Goal: Task Accomplishment & Management: Complete application form

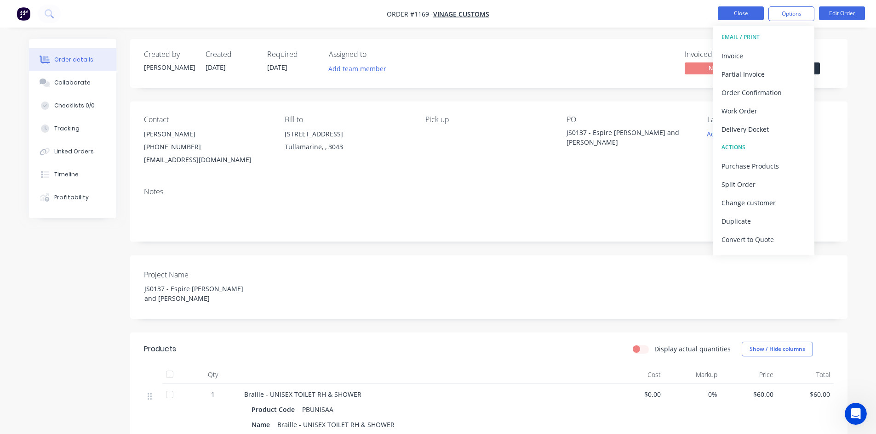
click at [737, 14] on button "Close" at bounding box center [740, 13] width 46 height 14
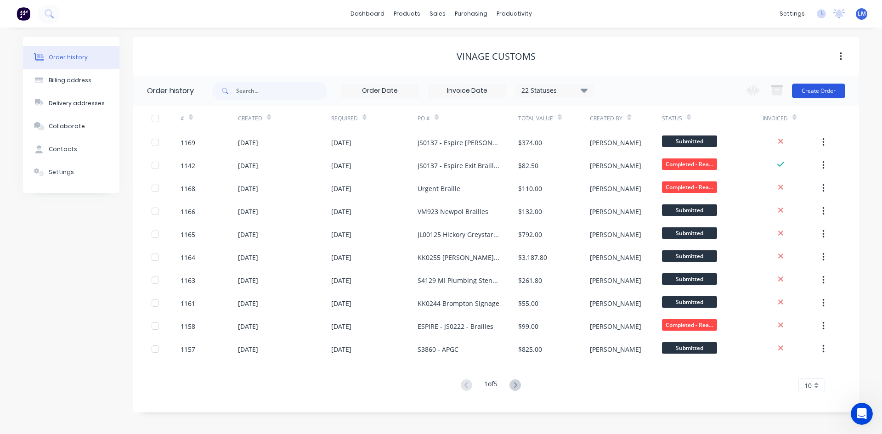
click at [807, 91] on button "Create Order" at bounding box center [818, 91] width 53 height 15
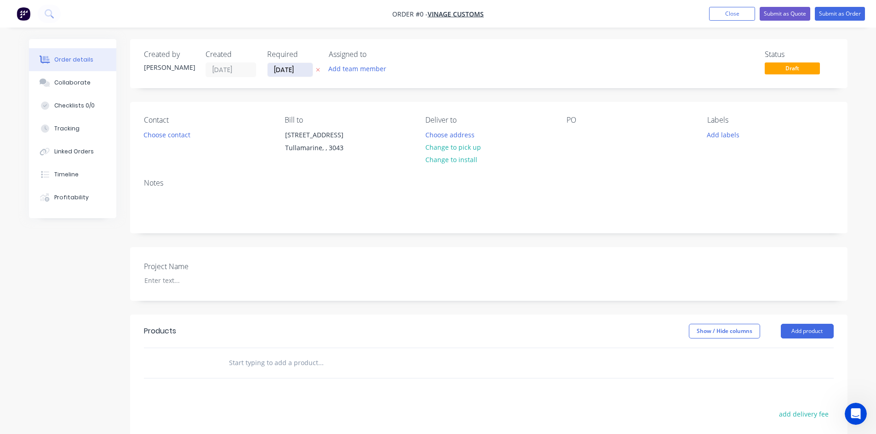
click at [291, 71] on input "[DATE]" at bounding box center [290, 70] width 45 height 14
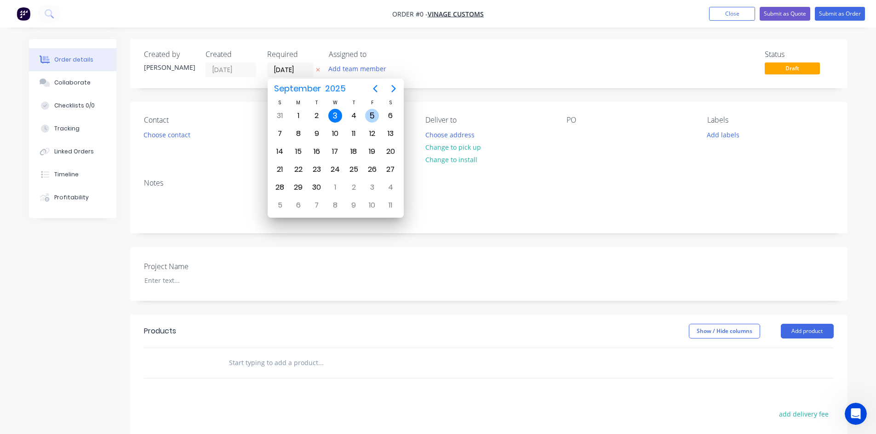
click at [377, 115] on div "5" at bounding box center [372, 116] width 14 height 14
type input "[DATE]"
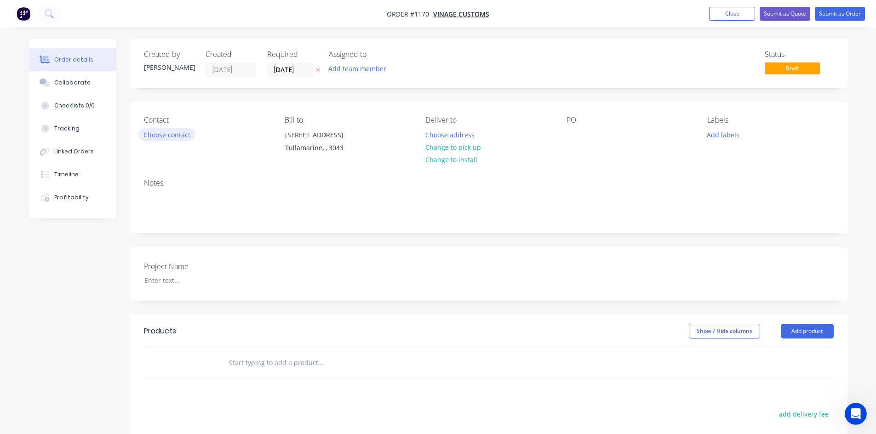
click at [180, 135] on button "Choose contact" at bounding box center [166, 134] width 57 height 12
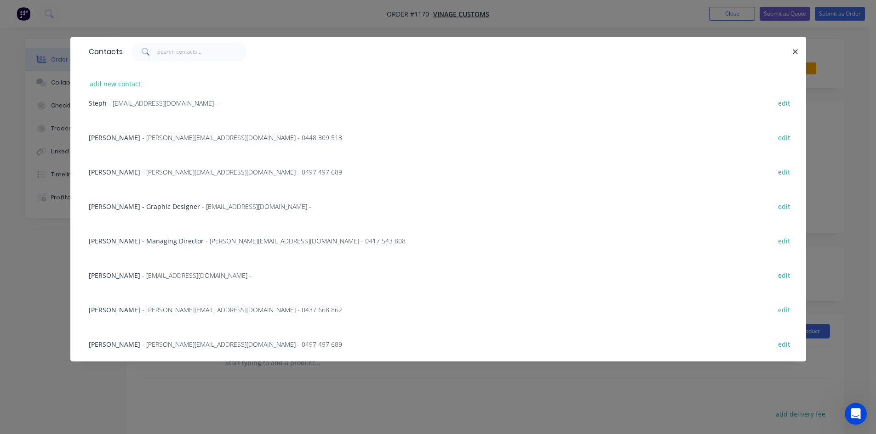
scroll to position [92, 0]
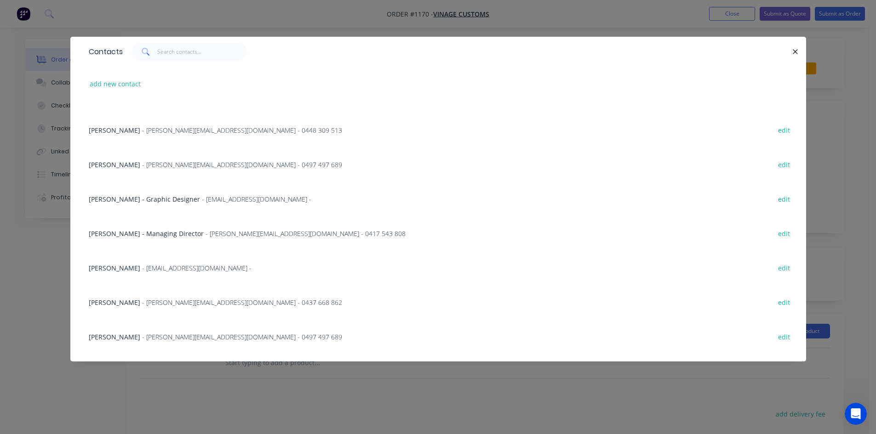
click at [170, 201] on span "[PERSON_NAME] - Graphic Designer" at bounding box center [144, 199] width 111 height 9
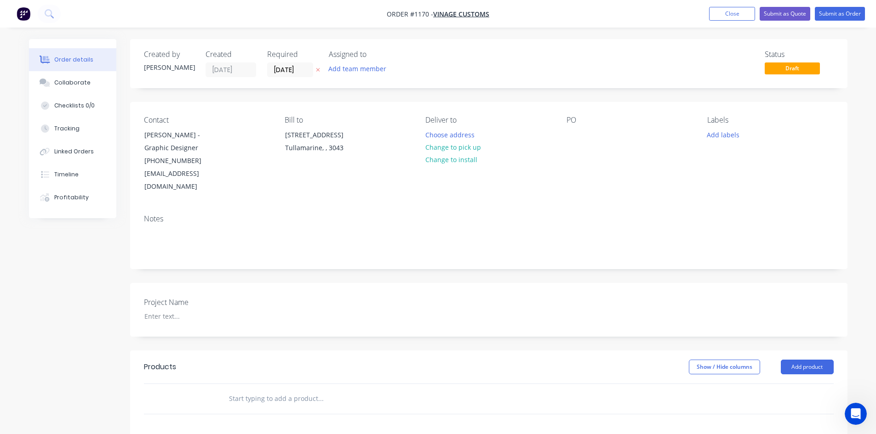
click at [564, 135] on div "Contact [PERSON_NAME] - Graphic Designer [PHONE_NUMBER] [EMAIL_ADDRESS][DOMAIN_…" at bounding box center [488, 154] width 717 height 105
click at [574, 135] on div at bounding box center [573, 134] width 15 height 13
paste div
click at [176, 310] on div at bounding box center [194, 316] width 115 height 13
paste div
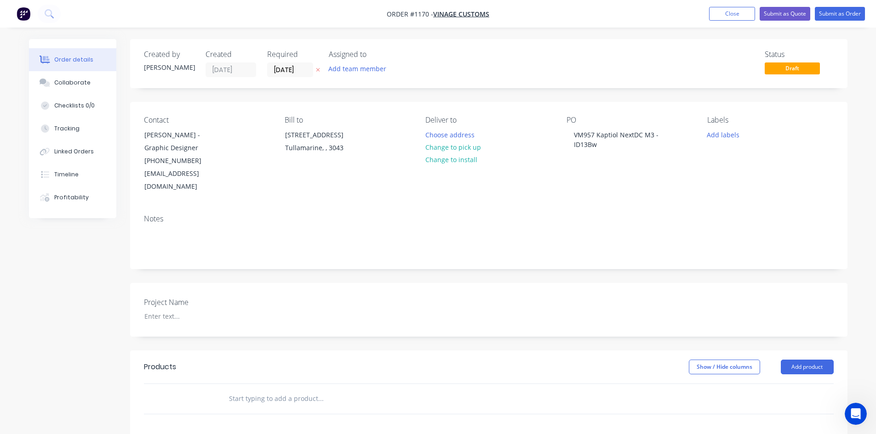
click at [344, 363] on header "Products Show / Hide columns Add product" at bounding box center [488, 367] width 717 height 33
click at [190, 310] on div at bounding box center [194, 316] width 115 height 13
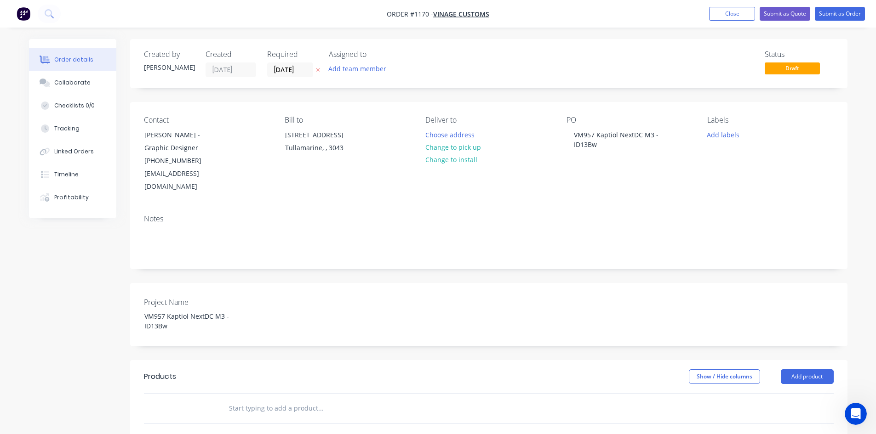
click at [320, 370] on div "Show / Hide columns Add product" at bounding box center [561, 377] width 543 height 15
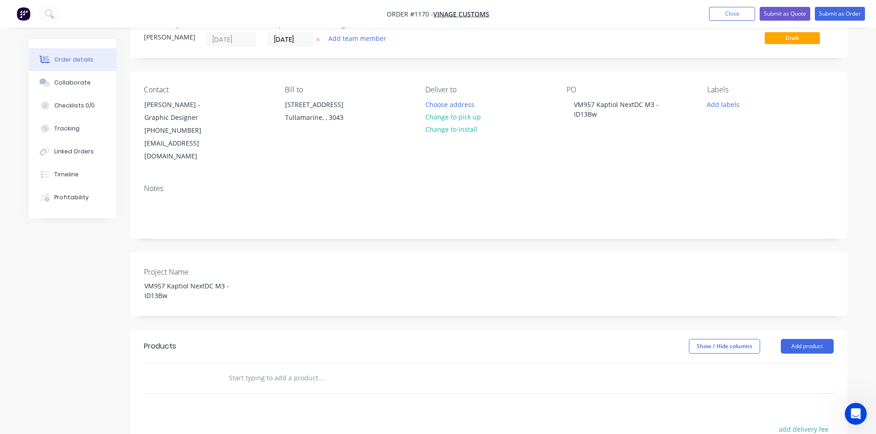
scroll to position [46, 0]
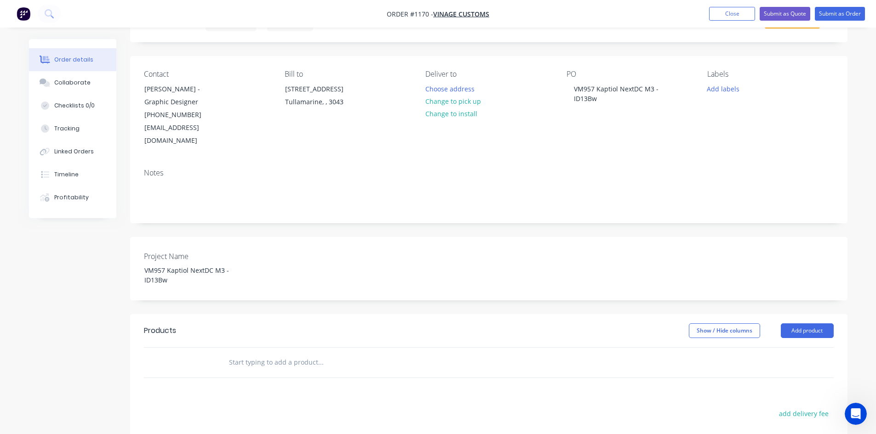
click at [271, 353] on input "text" at bounding box center [320, 362] width 184 height 18
type input "misc"
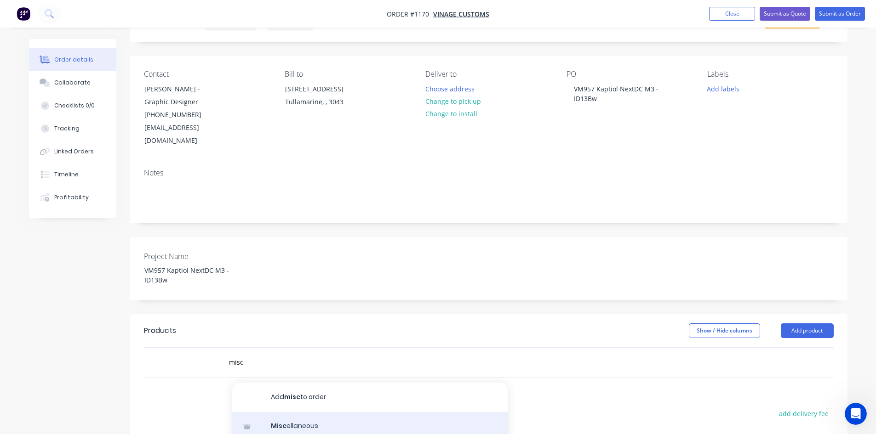
click at [311, 421] on div "Misc ellaneous Product" at bounding box center [370, 431] width 276 height 39
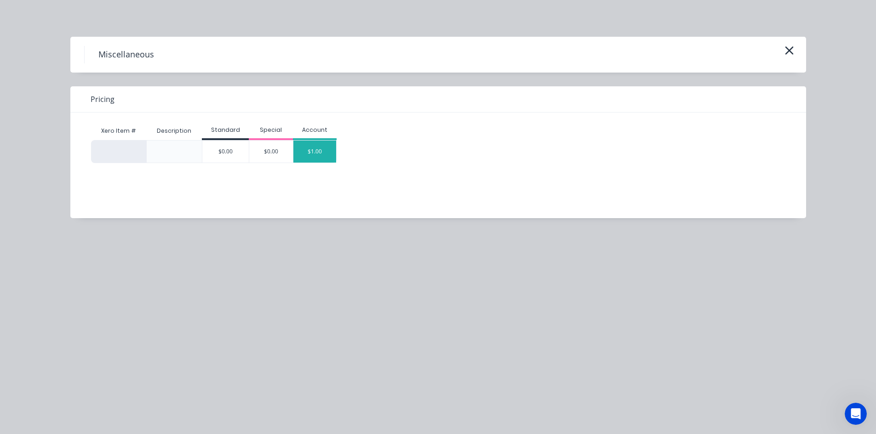
click at [313, 153] on div "$1.00" at bounding box center [314, 152] width 43 height 22
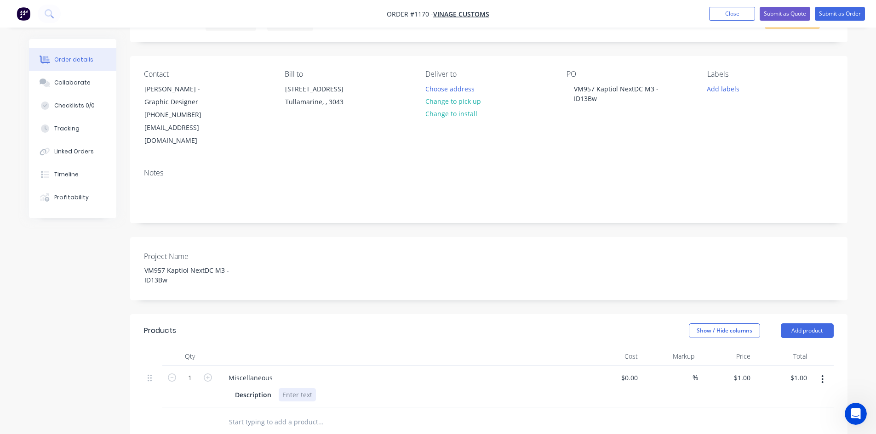
click at [295, 388] on div at bounding box center [297, 394] width 37 height 13
paste div
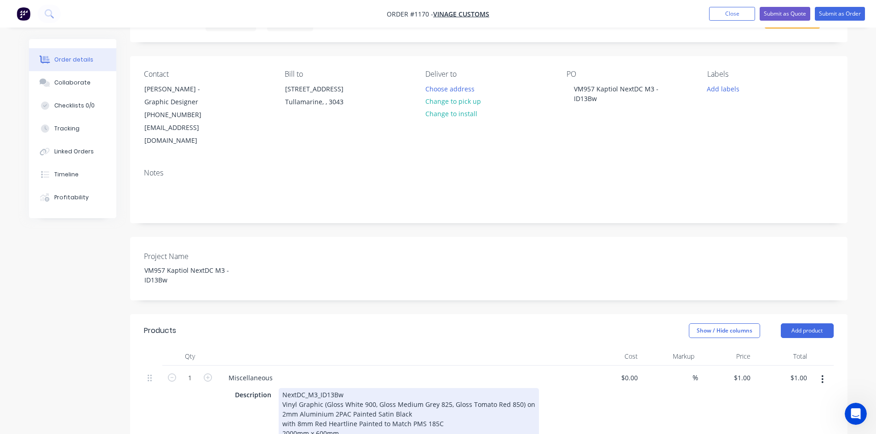
drag, startPoint x: 298, startPoint y: 387, endPoint x: 354, endPoint y: 410, distance: 59.8
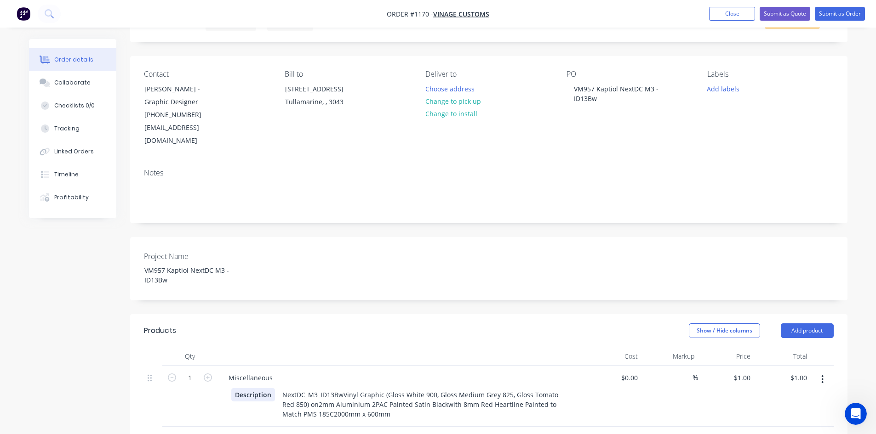
click at [237, 418] on div "Qty Cost Markup Price Total 1 Miscellaneous Description NextDC_M3_ID13BwVinyl G…" at bounding box center [488, 401] width 717 height 109
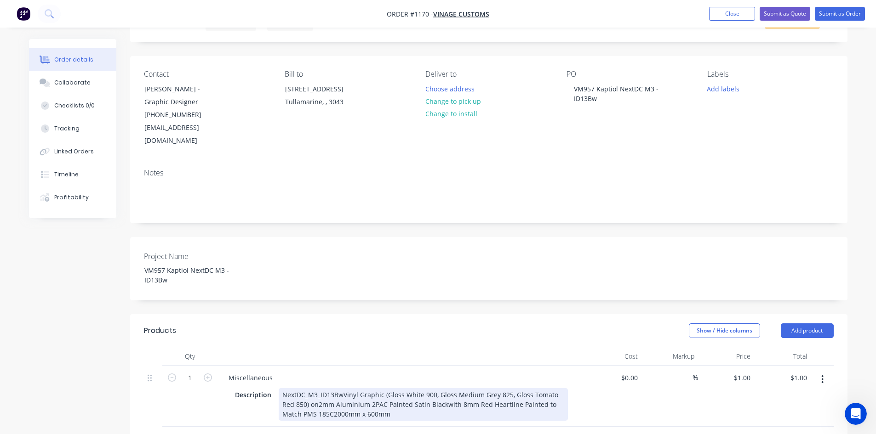
click at [340, 388] on div "NextDC_M3_ID13BwVinyl Graphic (Gloss White 900, Gloss Medium Grey 825, Gloss To…" at bounding box center [423, 404] width 289 height 33
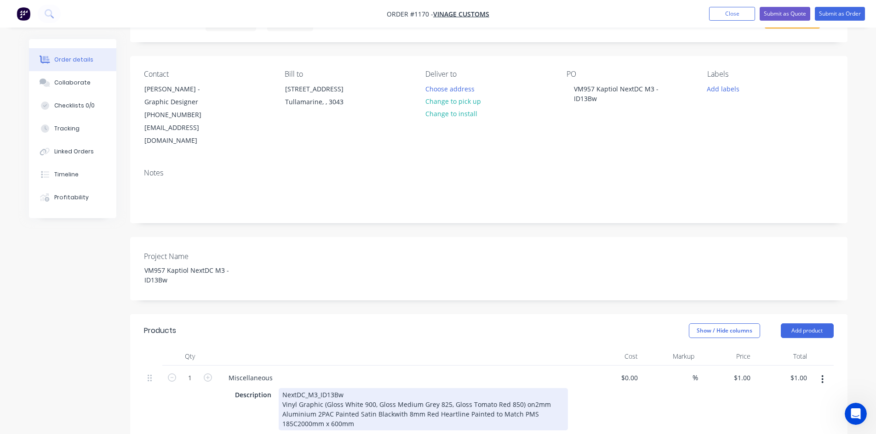
click at [381, 388] on div "NextDC_M3_ID13Bw Vinyl Graphic (Gloss White 900, Gloss Medium Grey 825, Gloss T…" at bounding box center [423, 409] width 289 height 42
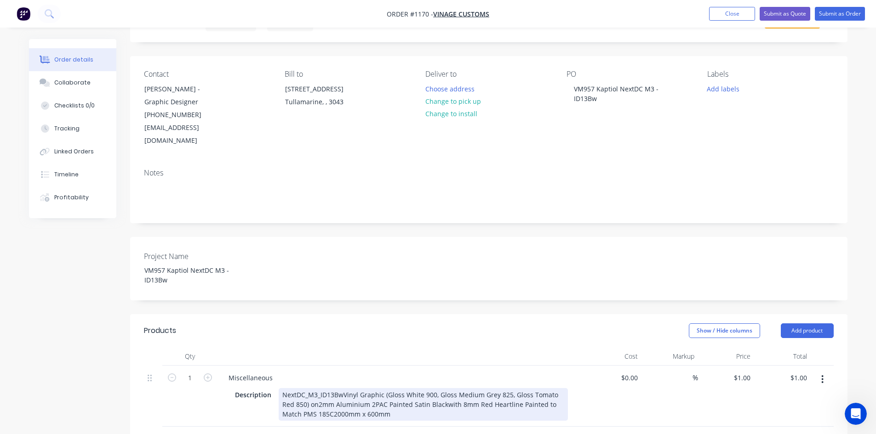
click at [318, 392] on div "NextDC_M3_ID13BwVinyl Graphic (Gloss White 900, Gloss Medium Grey 825, Gloss To…" at bounding box center [423, 404] width 289 height 33
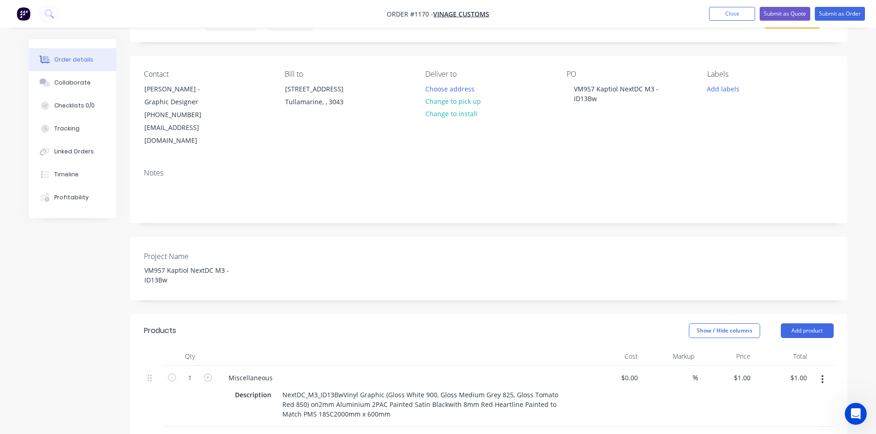
click at [393, 412] on div "Miscellaneous Description NextDC_M3_ID13BwVinyl Graphic (Gloss White 900, Gloss…" at bounding box center [401, 396] width 368 height 61
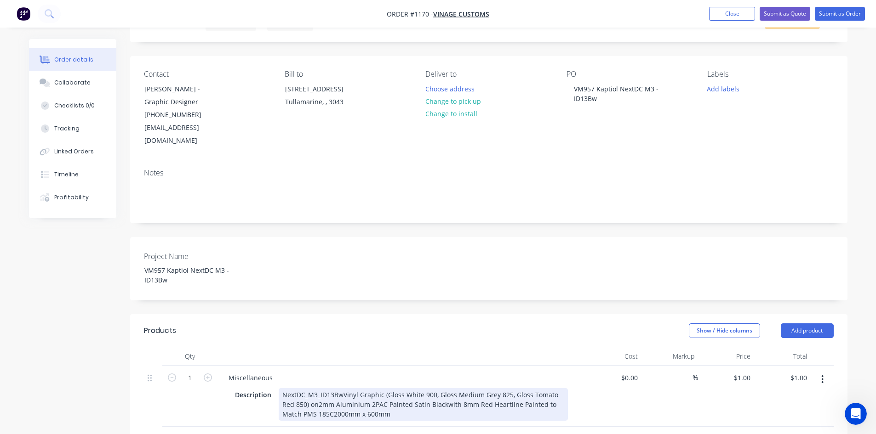
click at [317, 394] on div "NextDC_M3_ID13BwVinyl Graphic (Gloss White 900, Gloss Medium Grey 825, Gloss To…" at bounding box center [423, 404] width 289 height 33
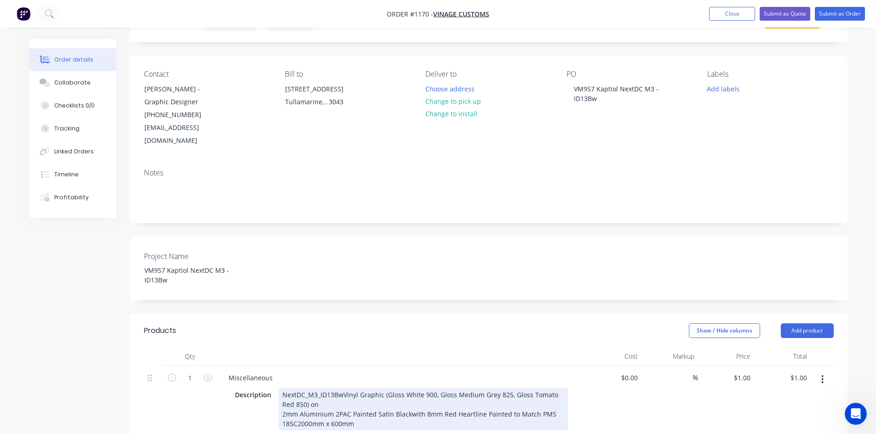
click at [428, 410] on div "NextDC_M3_ID13BwVinyl Graphic (Gloss White 900, Gloss Medium Grey 825, Gloss To…" at bounding box center [423, 409] width 289 height 42
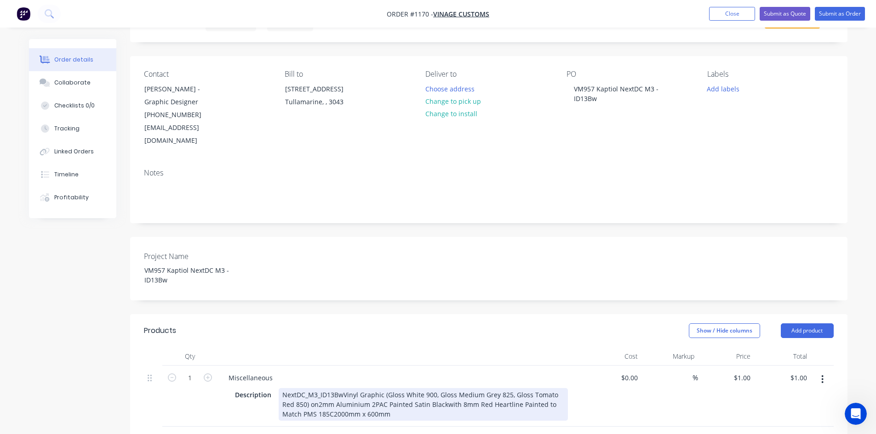
drag, startPoint x: 317, startPoint y: 393, endPoint x: 376, endPoint y: 407, distance: 61.0
click at [317, 393] on div "NextDC_M3_ID13BwVinyl Graphic (Gloss White 900, Gloss Medium Grey 825, Gloss To…" at bounding box center [423, 404] width 289 height 33
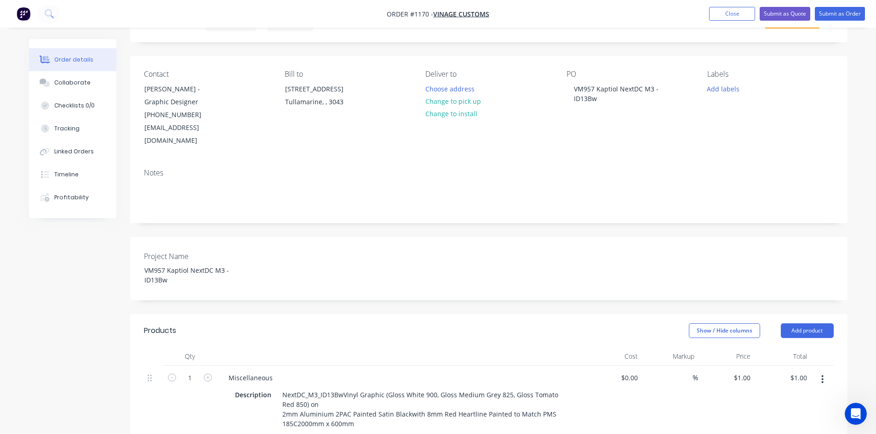
click at [512, 347] on div at bounding box center [401, 356] width 368 height 18
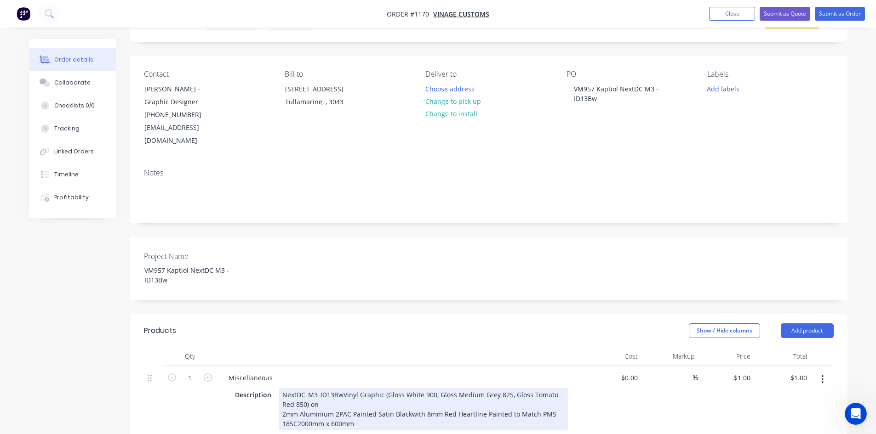
click at [407, 402] on div "NextDC_M3_ID13BwVinyl Graphic (Gloss White 900, Gloss Medium Grey 825, Gloss To…" at bounding box center [423, 409] width 289 height 42
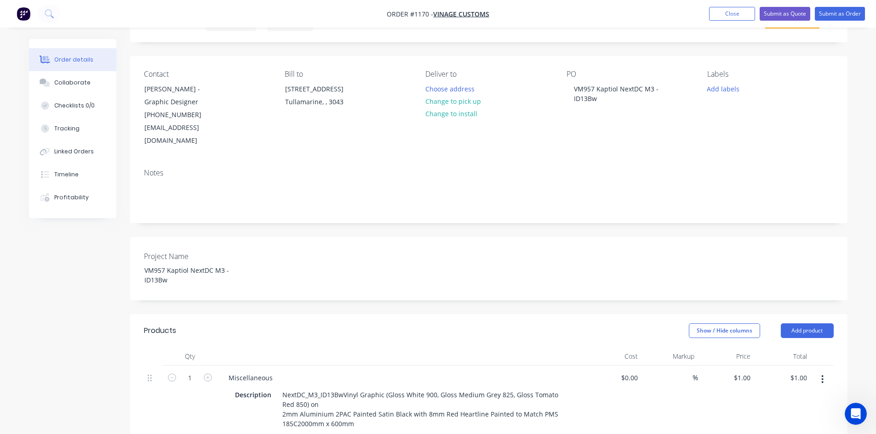
click at [475, 371] on div "Miscellaneous" at bounding box center [401, 377] width 360 height 13
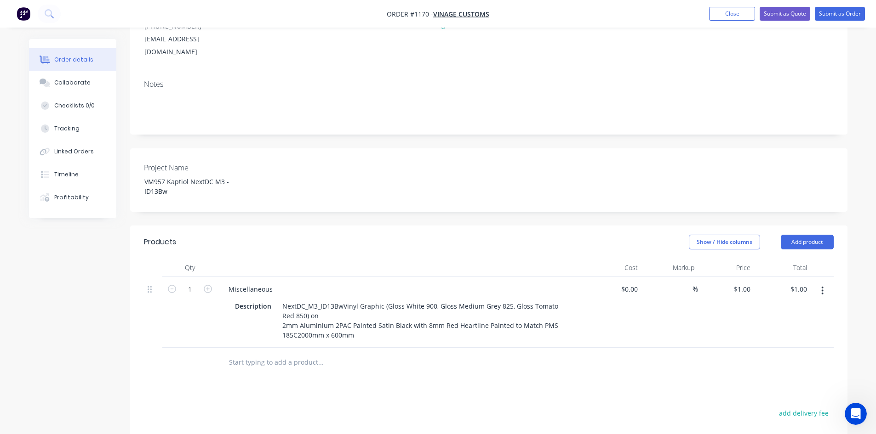
scroll to position [138, 0]
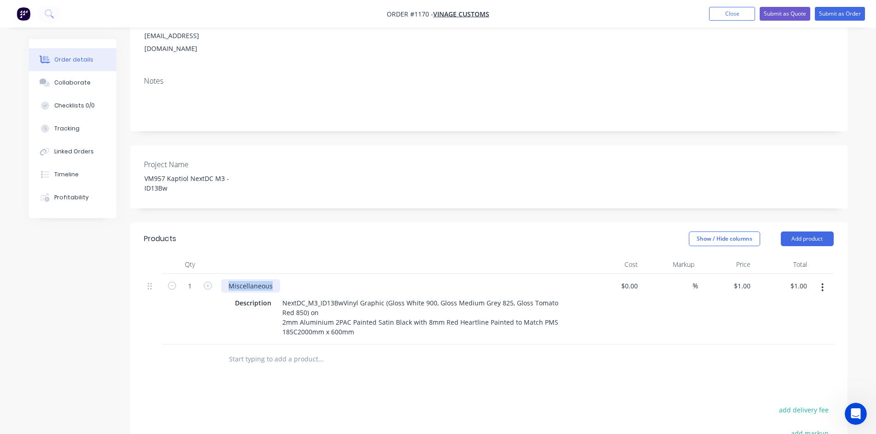
drag, startPoint x: 235, startPoint y: 270, endPoint x: 223, endPoint y: 270, distance: 12.0
click at [223, 279] on div "Miscellaneous" at bounding box center [250, 285] width 59 height 13
paste div
click at [367, 370] on div "Products Show / Hide columns Add product Qty Cost Markup Price Total 1 NextDC_M…" at bounding box center [488, 408] width 717 height 373
click at [385, 377] on div "Products Show / Hide columns Add product Qty Cost Markup Price Total 1 NextDC_M…" at bounding box center [488, 408] width 717 height 373
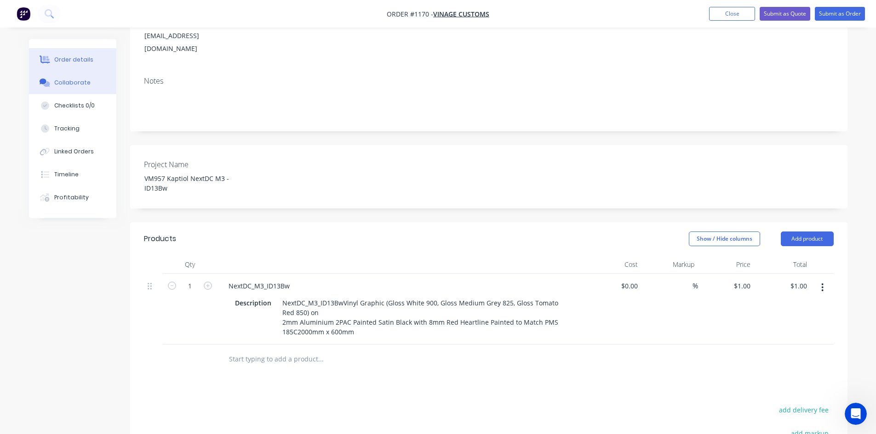
click at [67, 88] on button "Collaborate" at bounding box center [72, 82] width 87 height 23
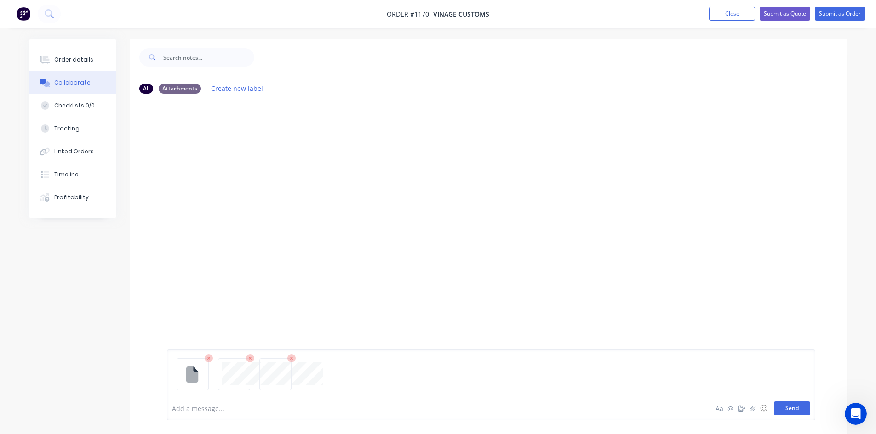
click at [793, 405] on button "Send" at bounding box center [792, 409] width 36 height 14
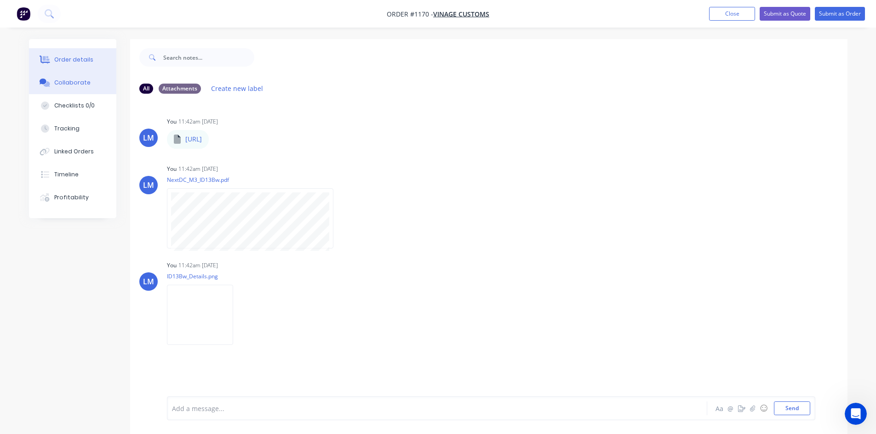
click at [73, 59] on div "Order details" at bounding box center [73, 60] width 39 height 8
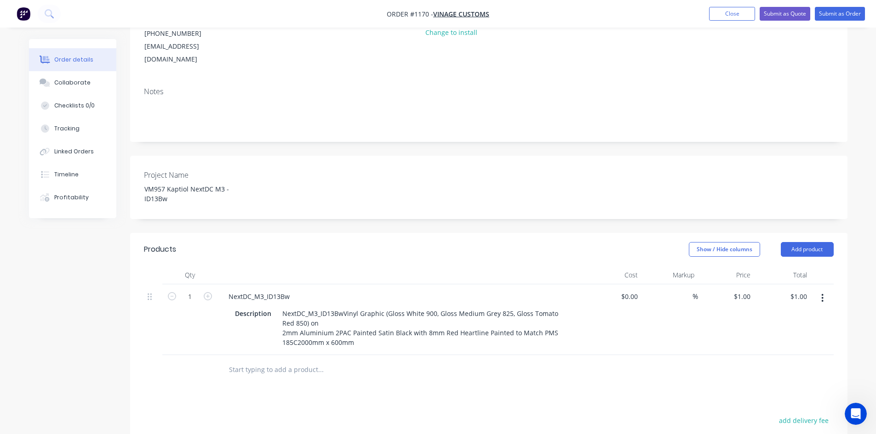
scroll to position [138, 0]
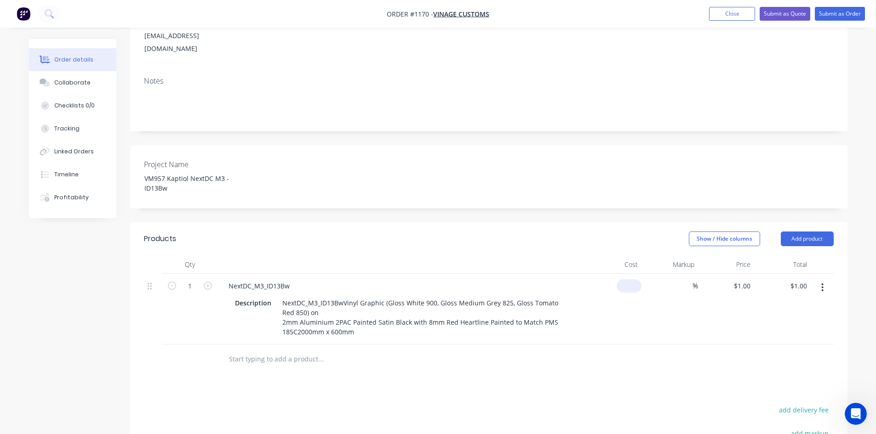
click at [632, 279] on div "$0.00" at bounding box center [630, 285] width 21 height 13
type input "$700.00"
click at [691, 279] on input at bounding box center [687, 285] width 11 height 13
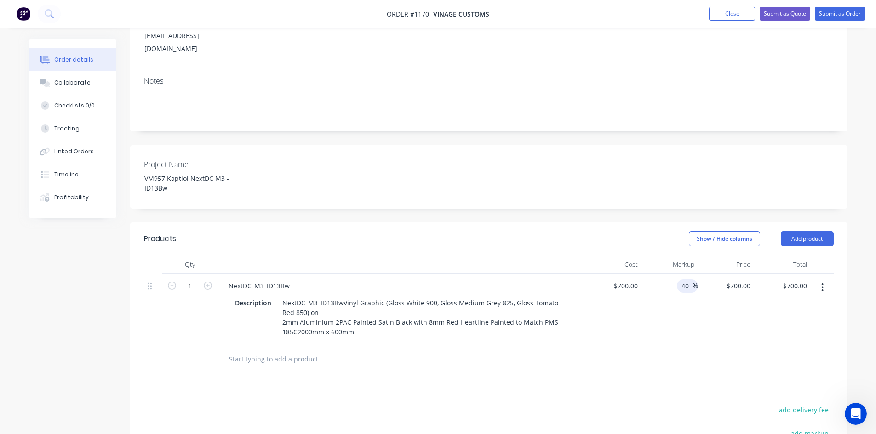
type input "40"
type input "$980.00"
drag, startPoint x: 642, startPoint y: 342, endPoint x: 638, endPoint y: 337, distance: 6.5
click at [639, 345] on div at bounding box center [488, 360] width 689 height 30
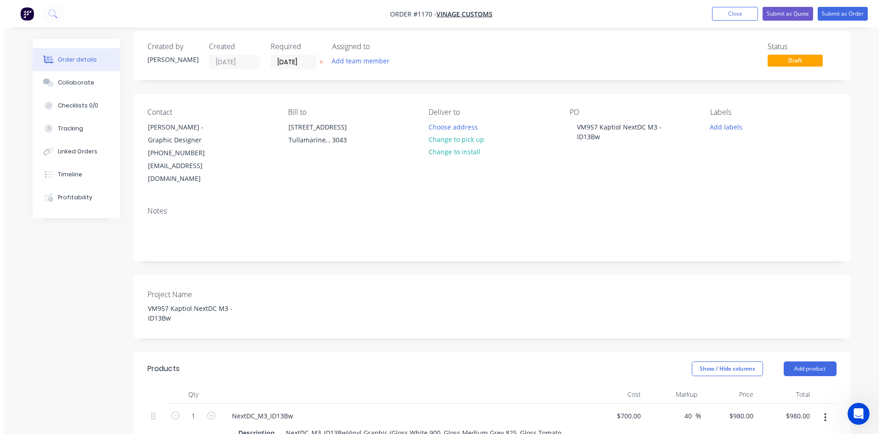
scroll to position [0, 0]
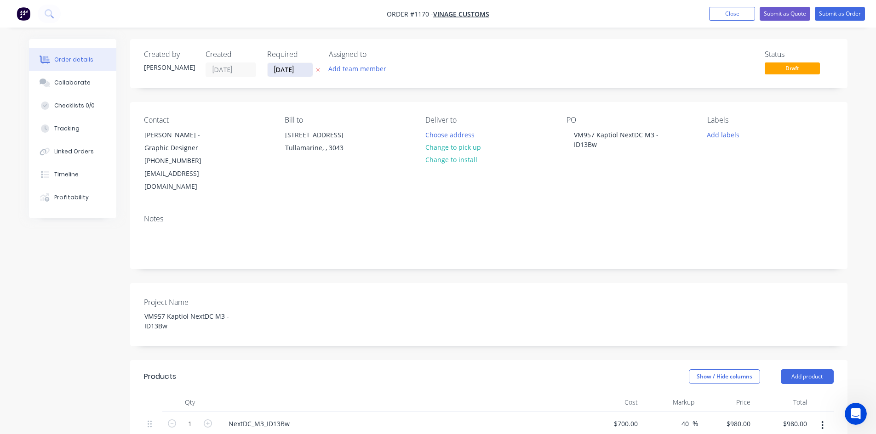
click at [295, 69] on input "[DATE]" at bounding box center [290, 70] width 45 height 14
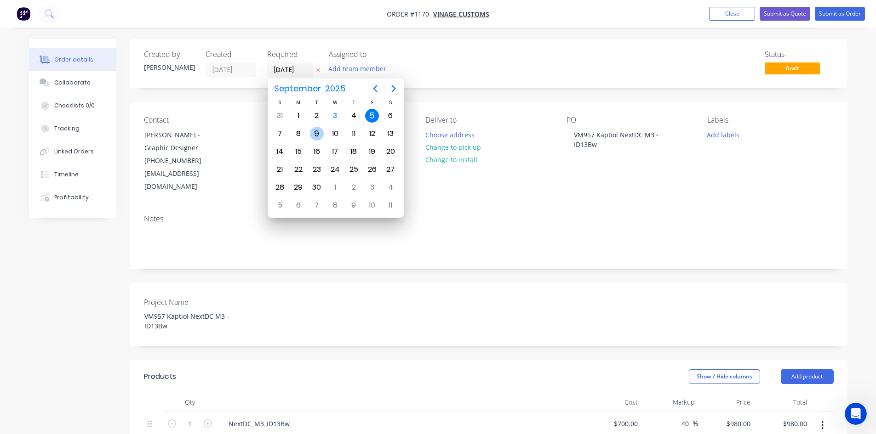
click at [314, 131] on div "9" at bounding box center [317, 134] width 14 height 14
type input "[DATE]"
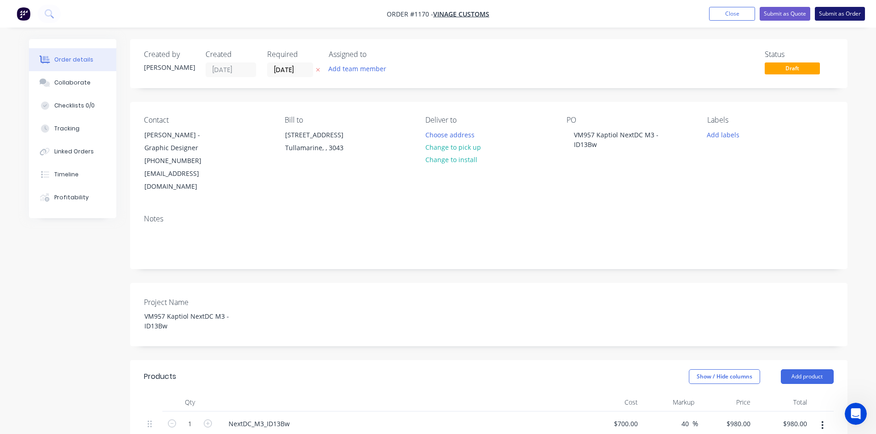
click at [847, 15] on button "Submit as Order" at bounding box center [839, 14] width 50 height 14
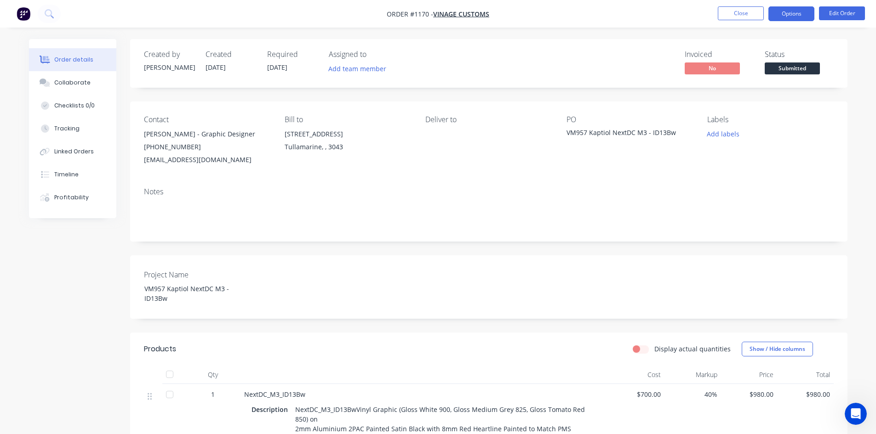
click at [794, 11] on button "Options" at bounding box center [791, 13] width 46 height 15
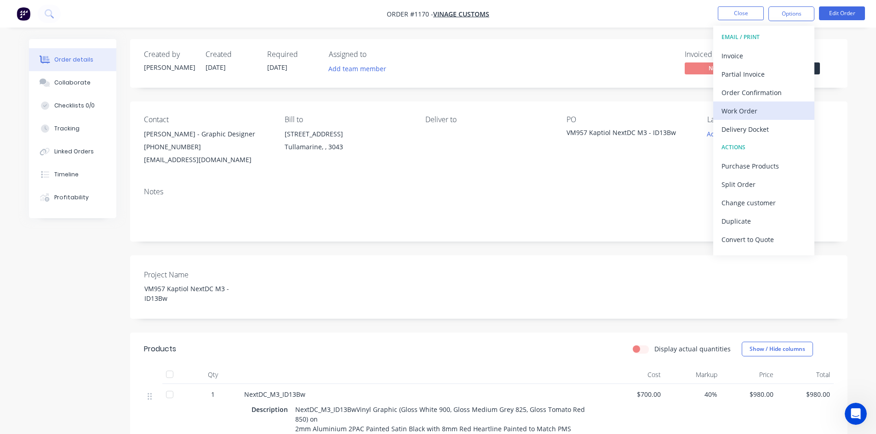
click at [748, 113] on div "Work Order" at bounding box center [763, 110] width 85 height 13
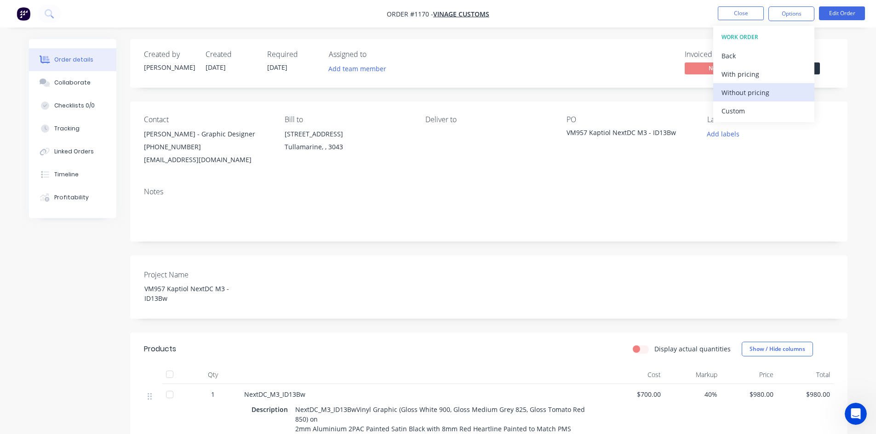
click at [753, 96] on div "Without pricing" at bounding box center [763, 92] width 85 height 13
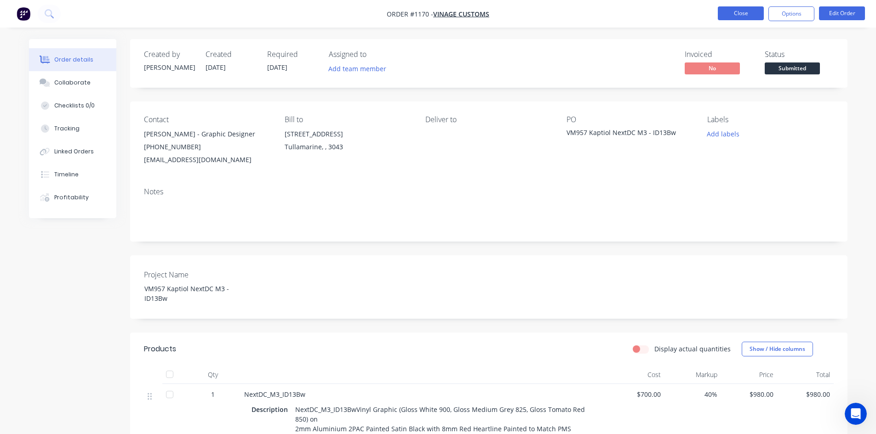
click at [742, 13] on button "Close" at bounding box center [740, 13] width 46 height 14
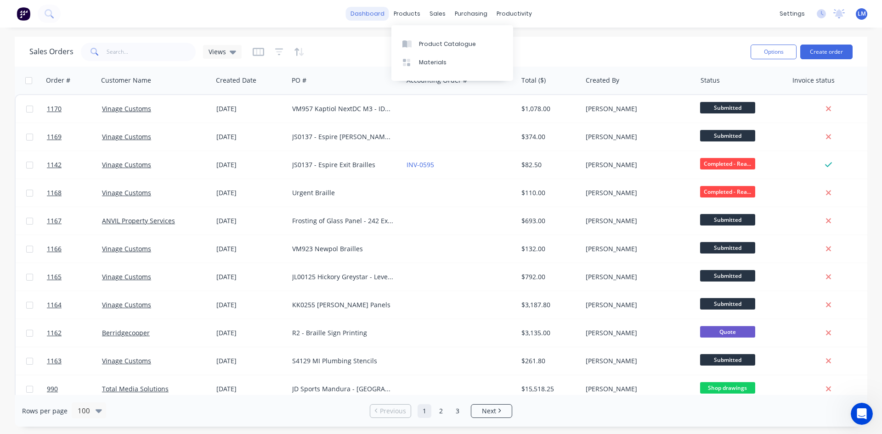
click at [377, 11] on link "dashboard" at bounding box center [367, 14] width 43 height 14
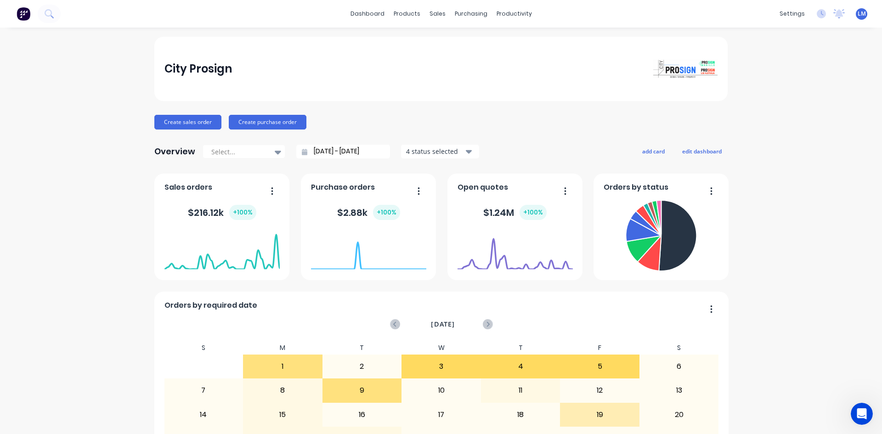
click at [336, 154] on input "[DATE] - [DATE]" at bounding box center [346, 152] width 79 height 14
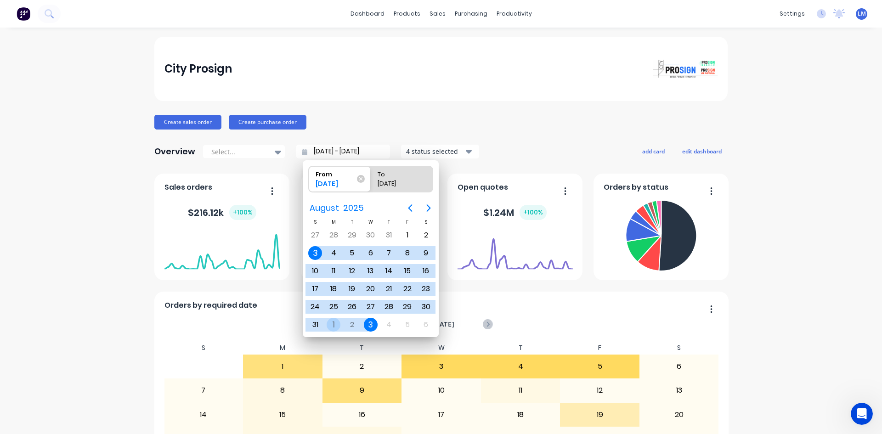
click at [335, 325] on div "1" at bounding box center [334, 325] width 14 height 14
type input "[DATE] - [DATE]"
radio input "false"
radio input "true"
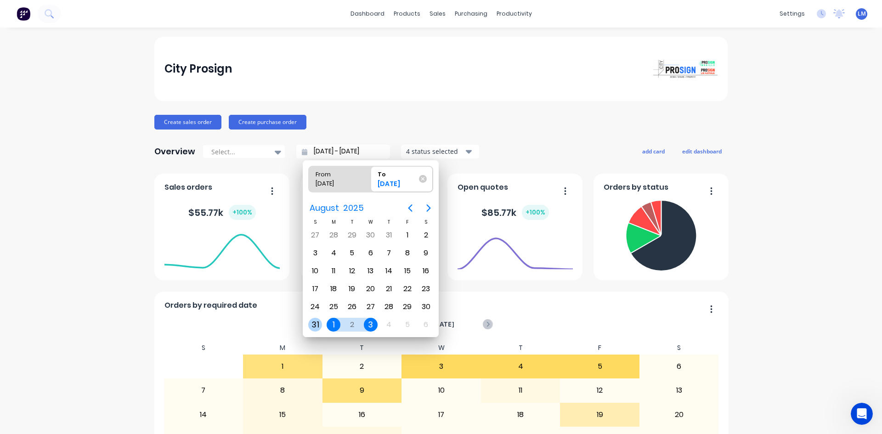
click at [313, 324] on div "31" at bounding box center [315, 325] width 14 height 14
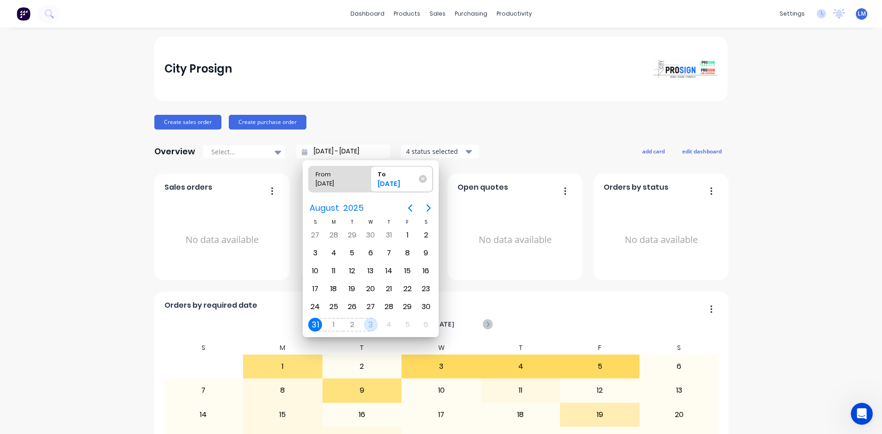
click at [377, 323] on div "3" at bounding box center [371, 325] width 14 height 14
type input "[DATE] - [DATE]"
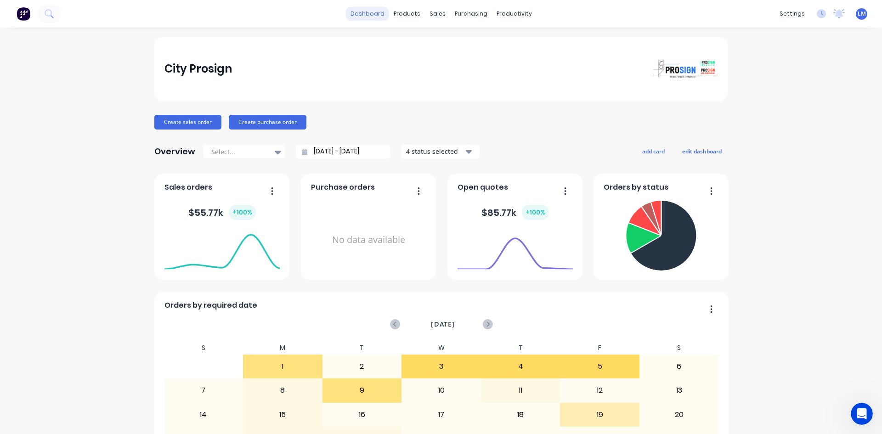
click at [378, 16] on link "dashboard" at bounding box center [367, 14] width 43 height 14
